Goal: Task Accomplishment & Management: Manage account settings

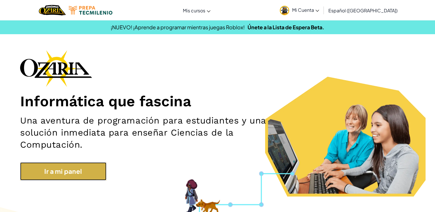
click at [82, 178] on link "Ir a mi panel" at bounding box center [63, 172] width 86 height 18
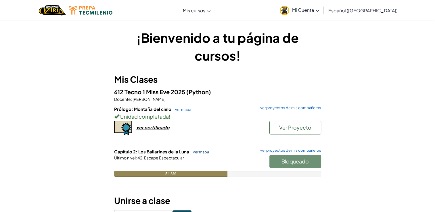
click at [198, 151] on link "ver mapa" at bounding box center [199, 152] width 19 height 5
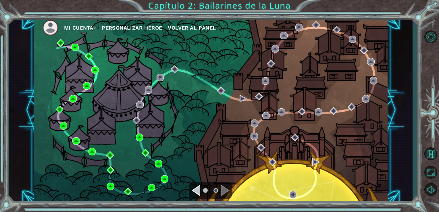
click at [189, 26] on span "Volver al panel" at bounding box center [192, 28] width 48 height 6
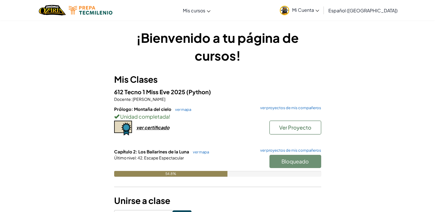
click at [319, 7] on span "Mi Cuenta" at bounding box center [305, 10] width 27 height 6
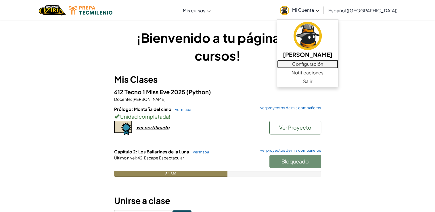
click at [338, 67] on link "Configuración" at bounding box center [307, 64] width 61 height 9
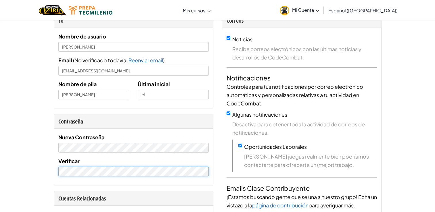
scroll to position [32, 0]
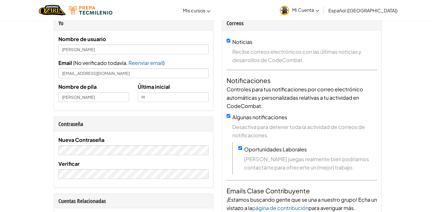
scroll to position [26, 0]
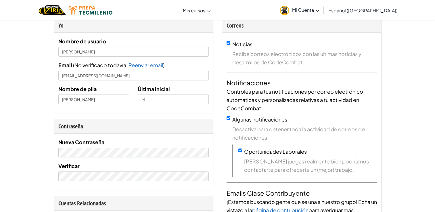
click at [0, 124] on html "[MEDICAL_DATA] la navigación Mis cursos Aula de Ozaria Aula de CodeCombat E-spo…" at bounding box center [217, 80] width 435 height 212
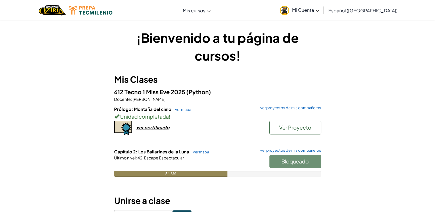
click at [319, 9] on span "Mi Cuenta" at bounding box center [305, 10] width 27 height 6
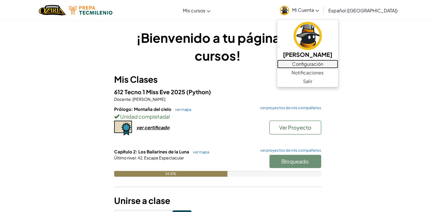
click at [330, 65] on link "Configuración" at bounding box center [307, 64] width 61 height 9
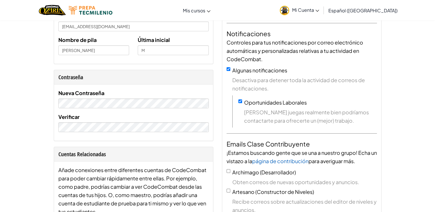
scroll to position [76, 0]
